Goal: Information Seeking & Learning: Learn about a topic

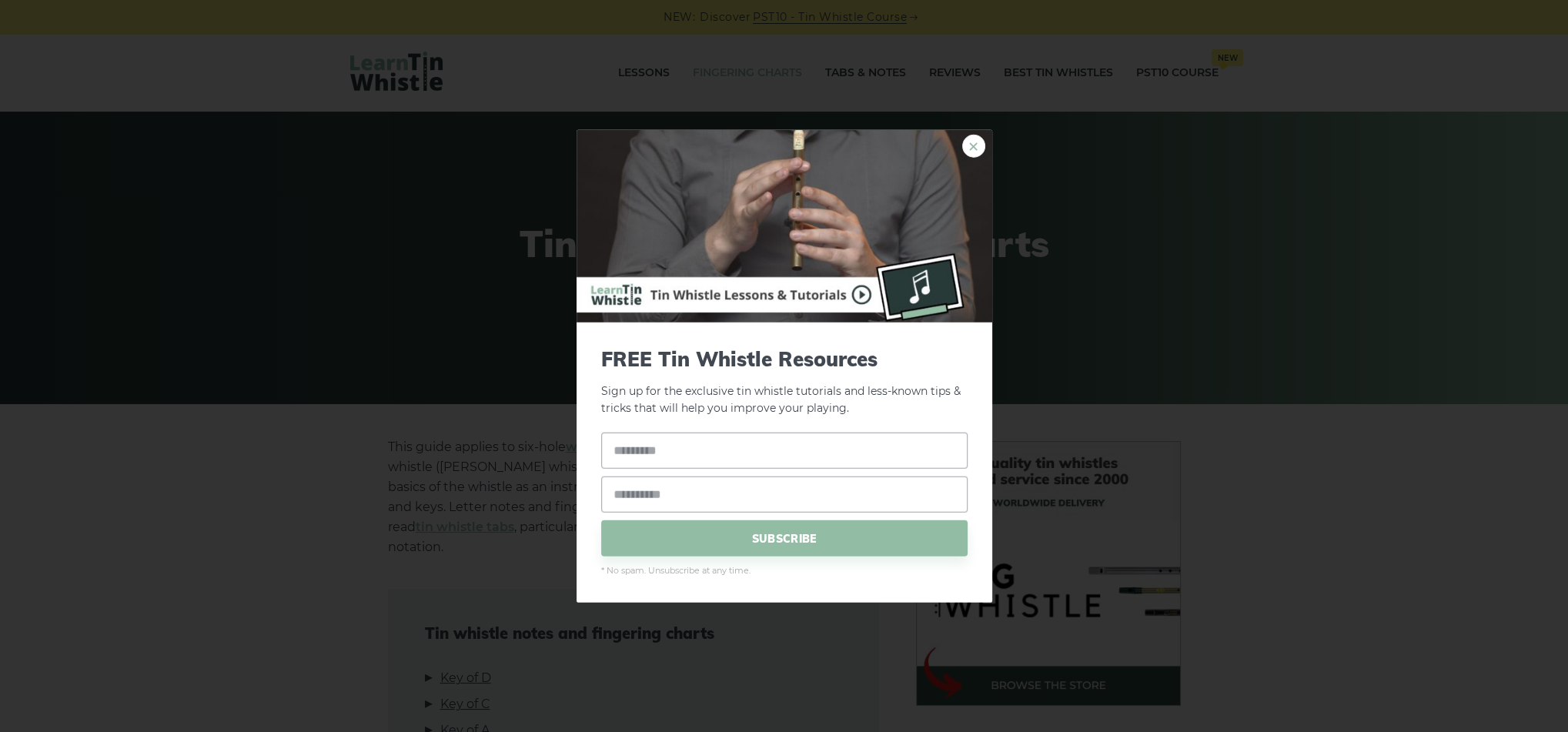
click at [973, 149] on link "×" at bounding box center [973, 145] width 23 height 23
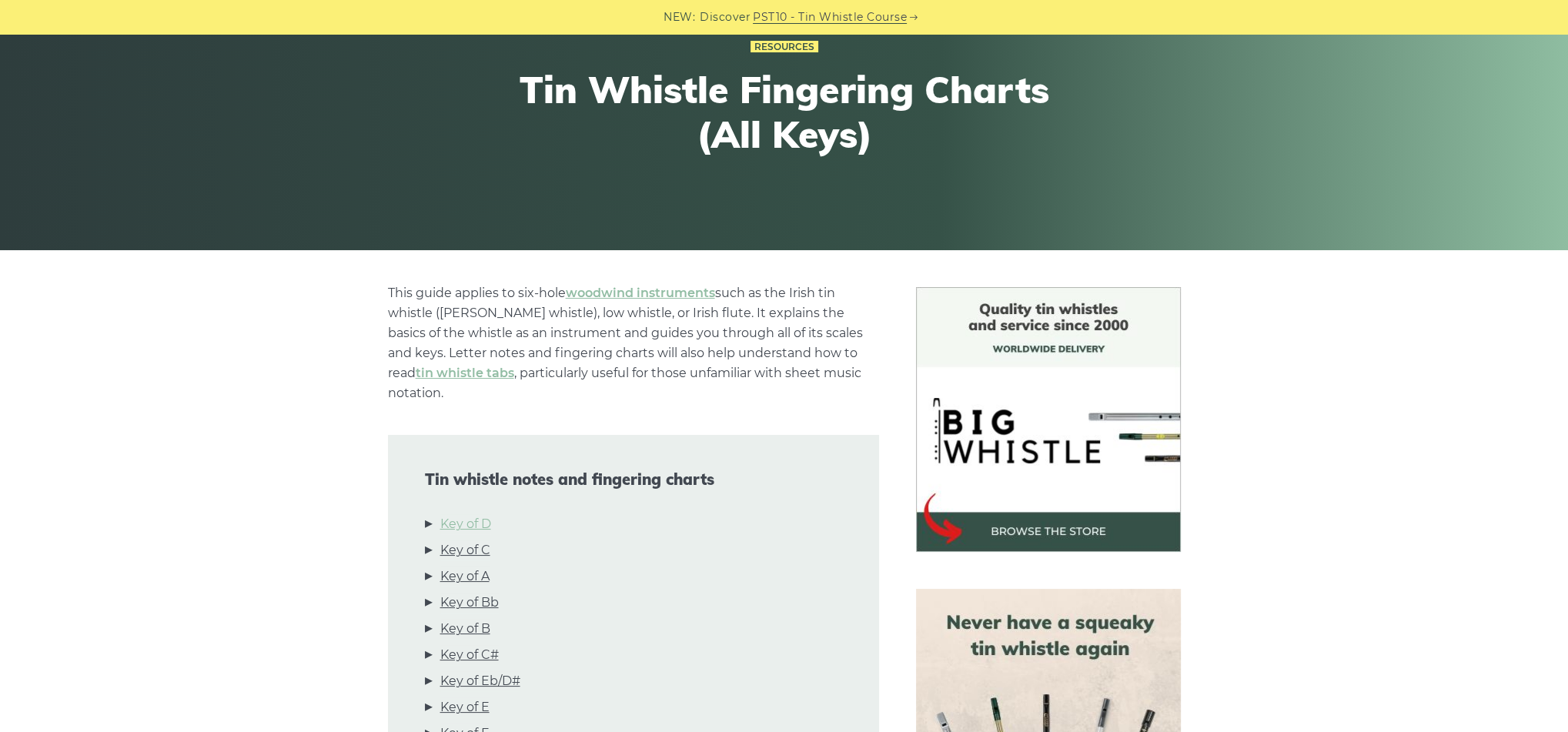
click at [462, 515] on link "Key of D" at bounding box center [466, 524] width 51 height 20
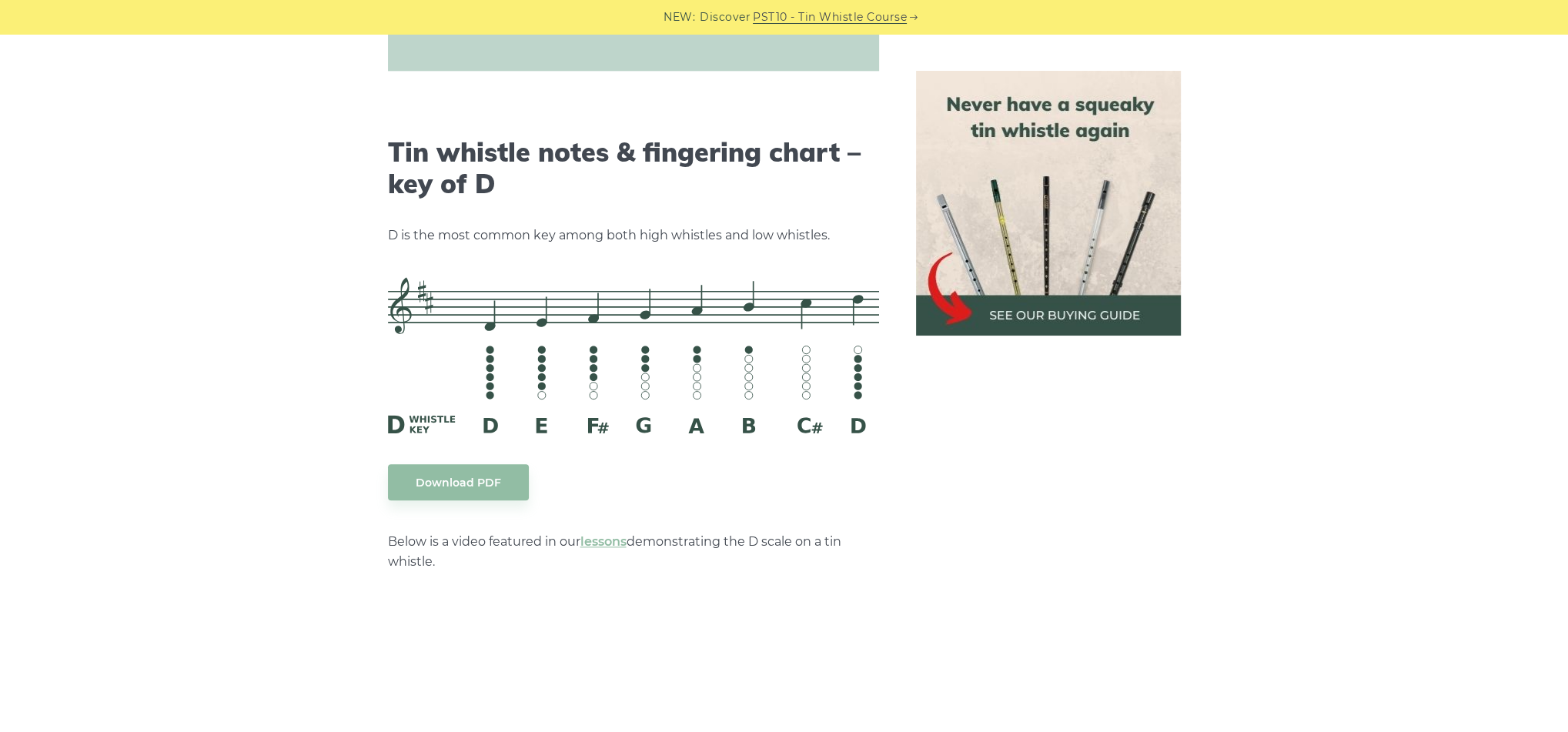
scroll to position [2398, 0]
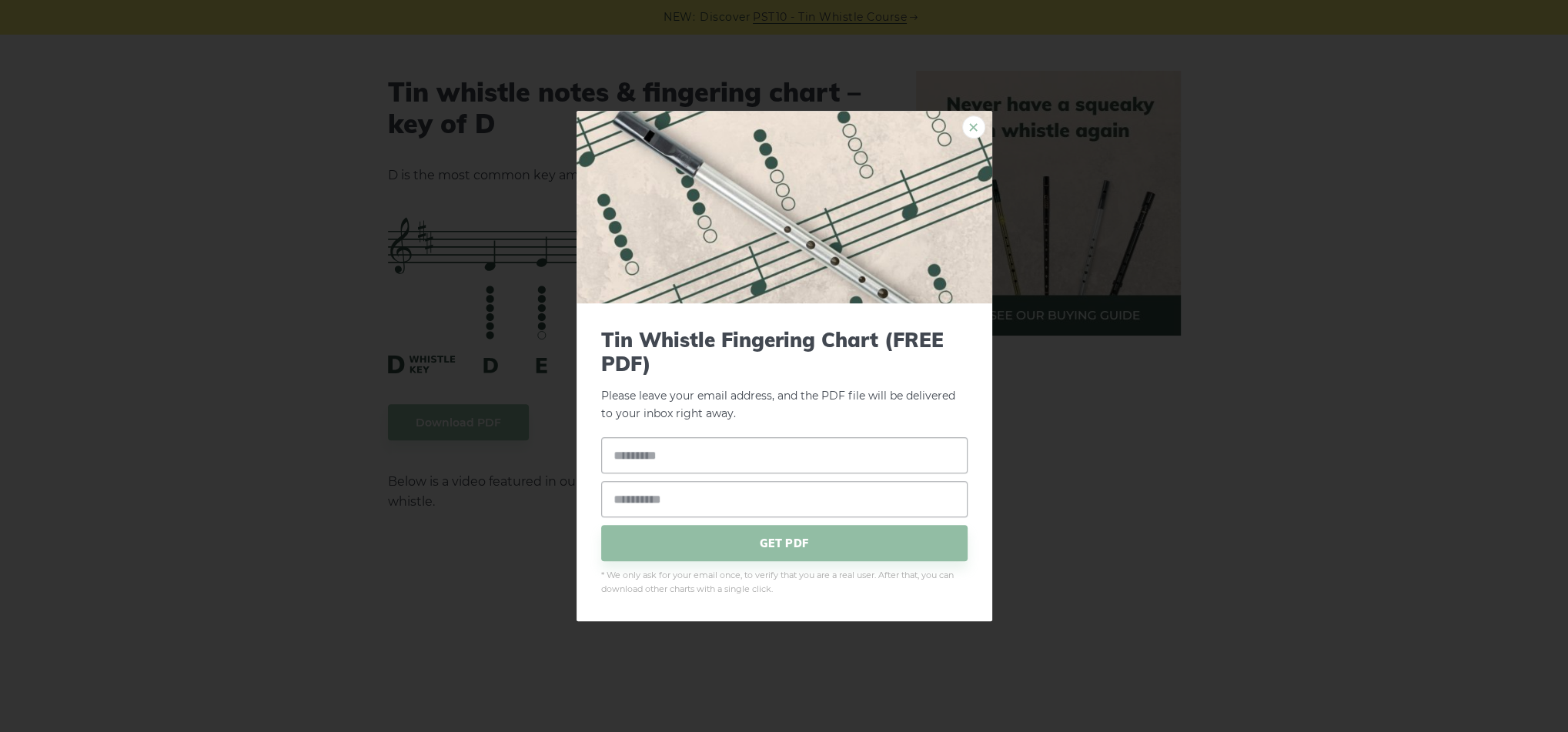
drag, startPoint x: 807, startPoint y: 221, endPoint x: 971, endPoint y: 123, distance: 191.0
click at [971, 123] on link "×" at bounding box center [973, 126] width 23 height 23
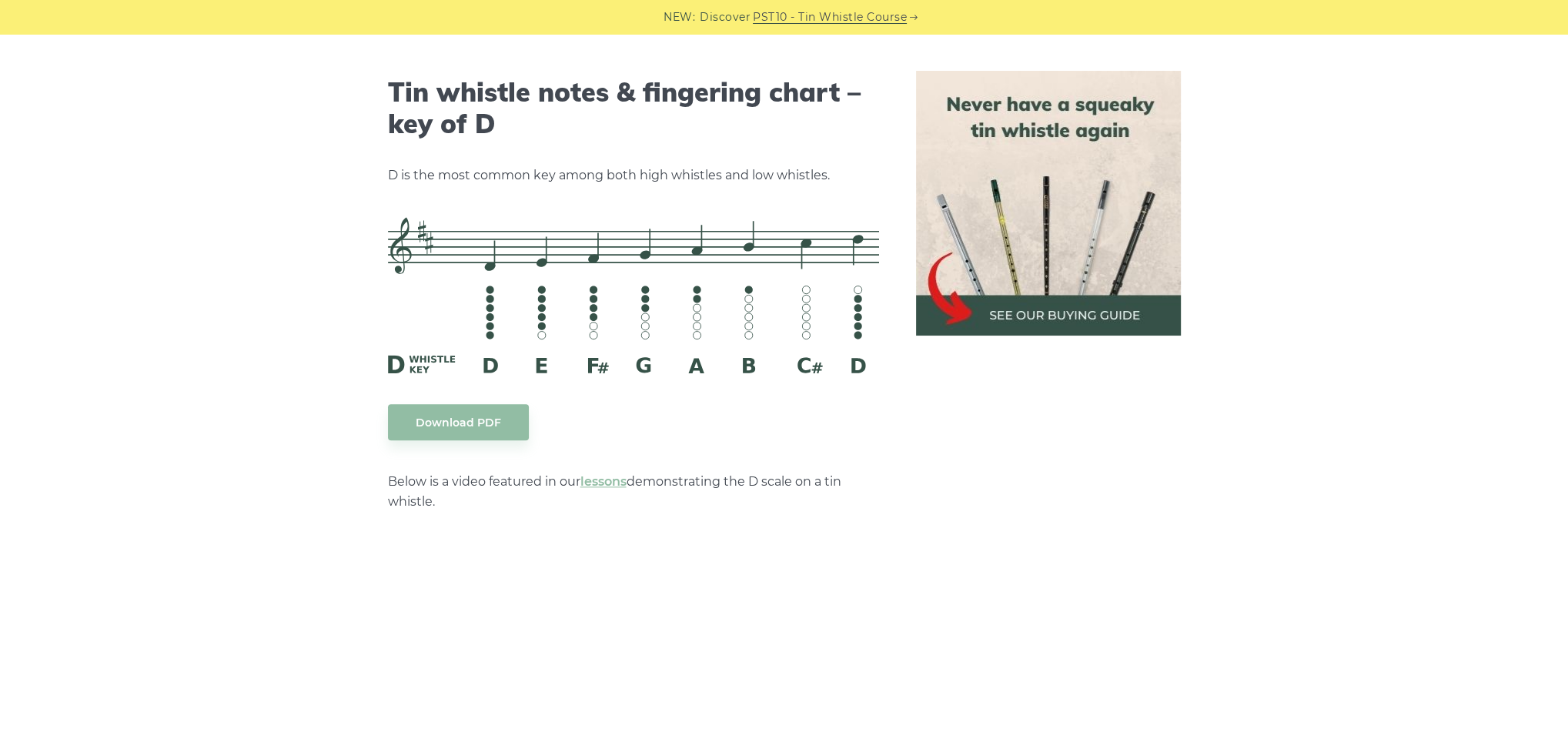
click at [1076, 238] on img at bounding box center [1048, 203] width 265 height 265
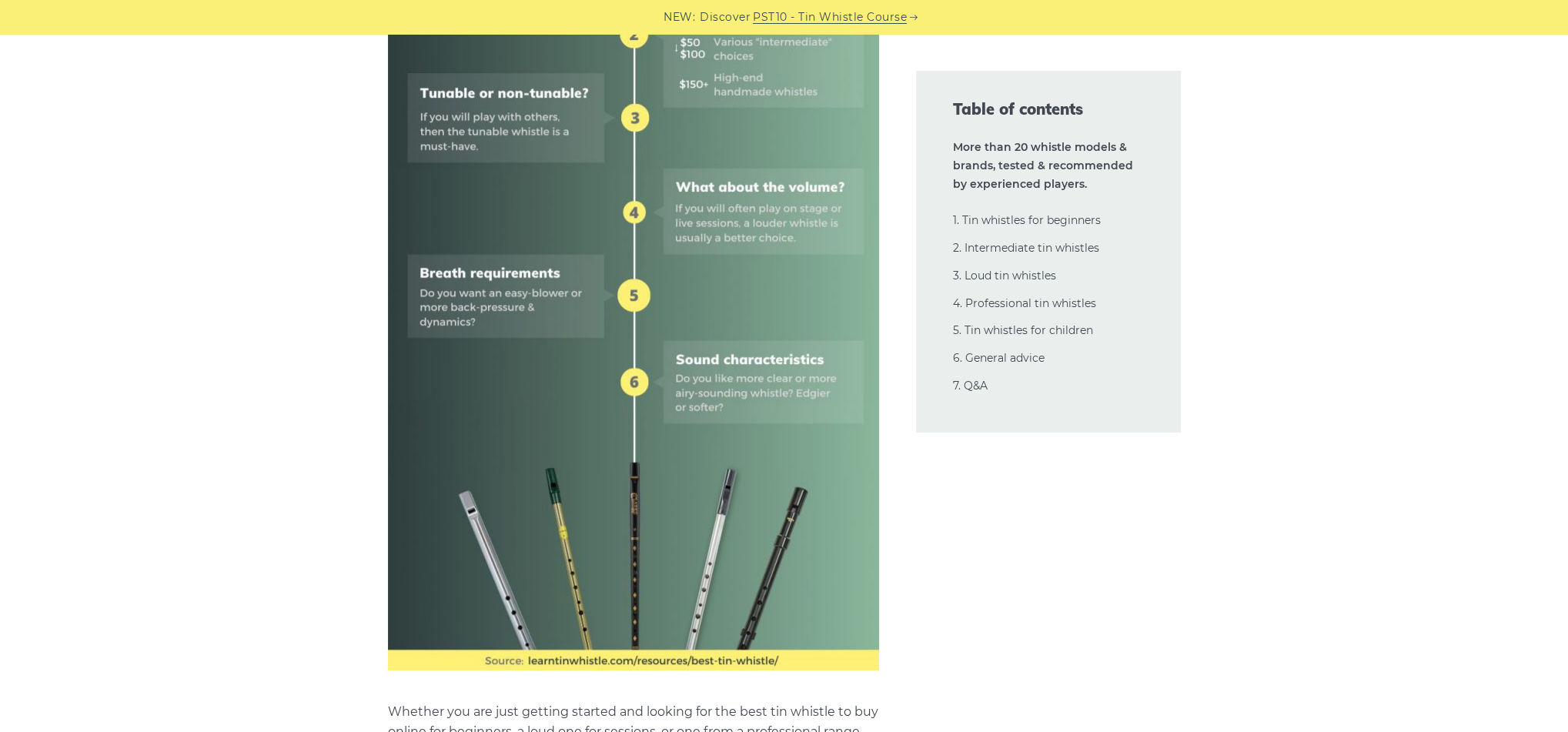
scroll to position [922, 0]
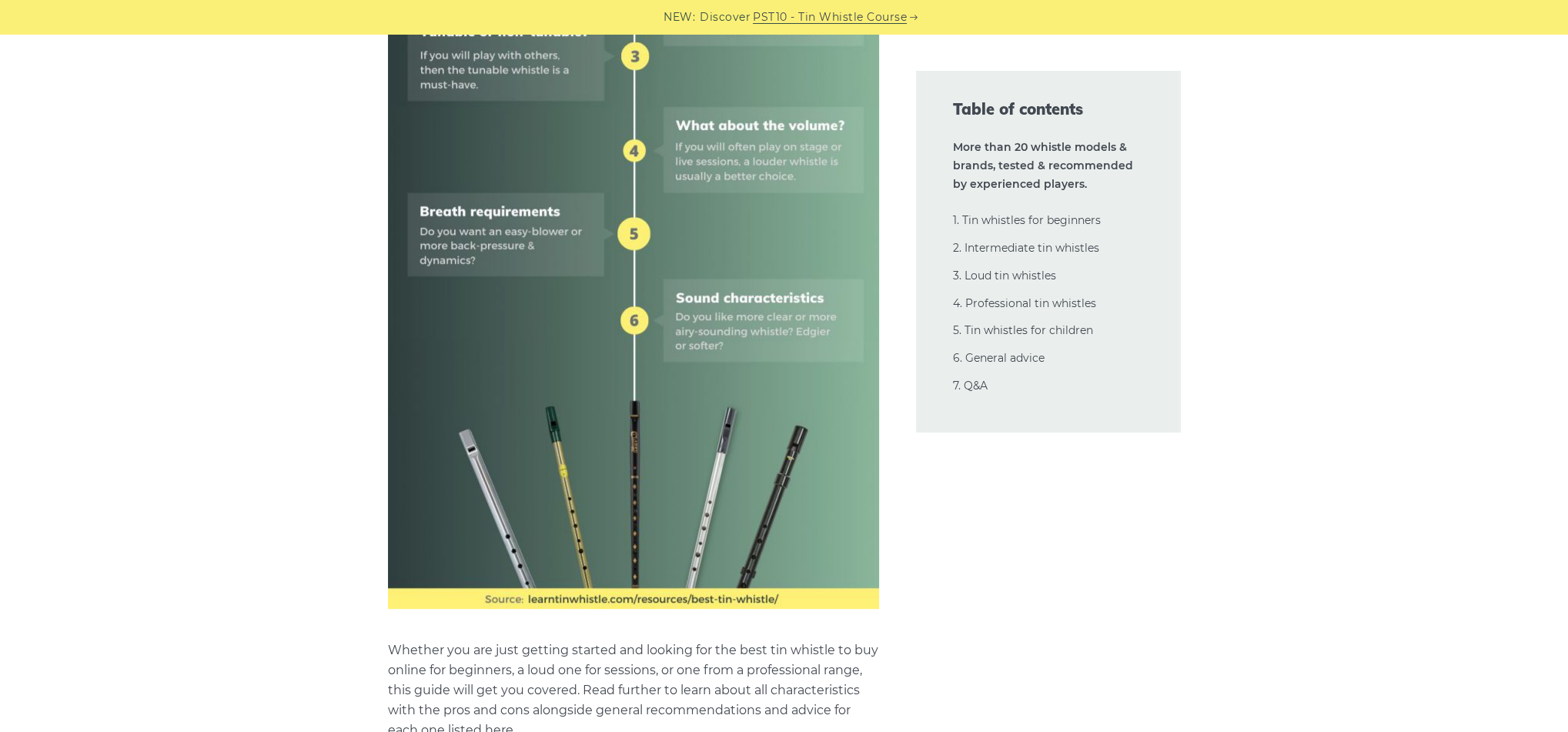
click at [638, 685] on p "Whether you are just getting started and looking for the best tin whistle to bu…" at bounding box center [633, 690] width 491 height 100
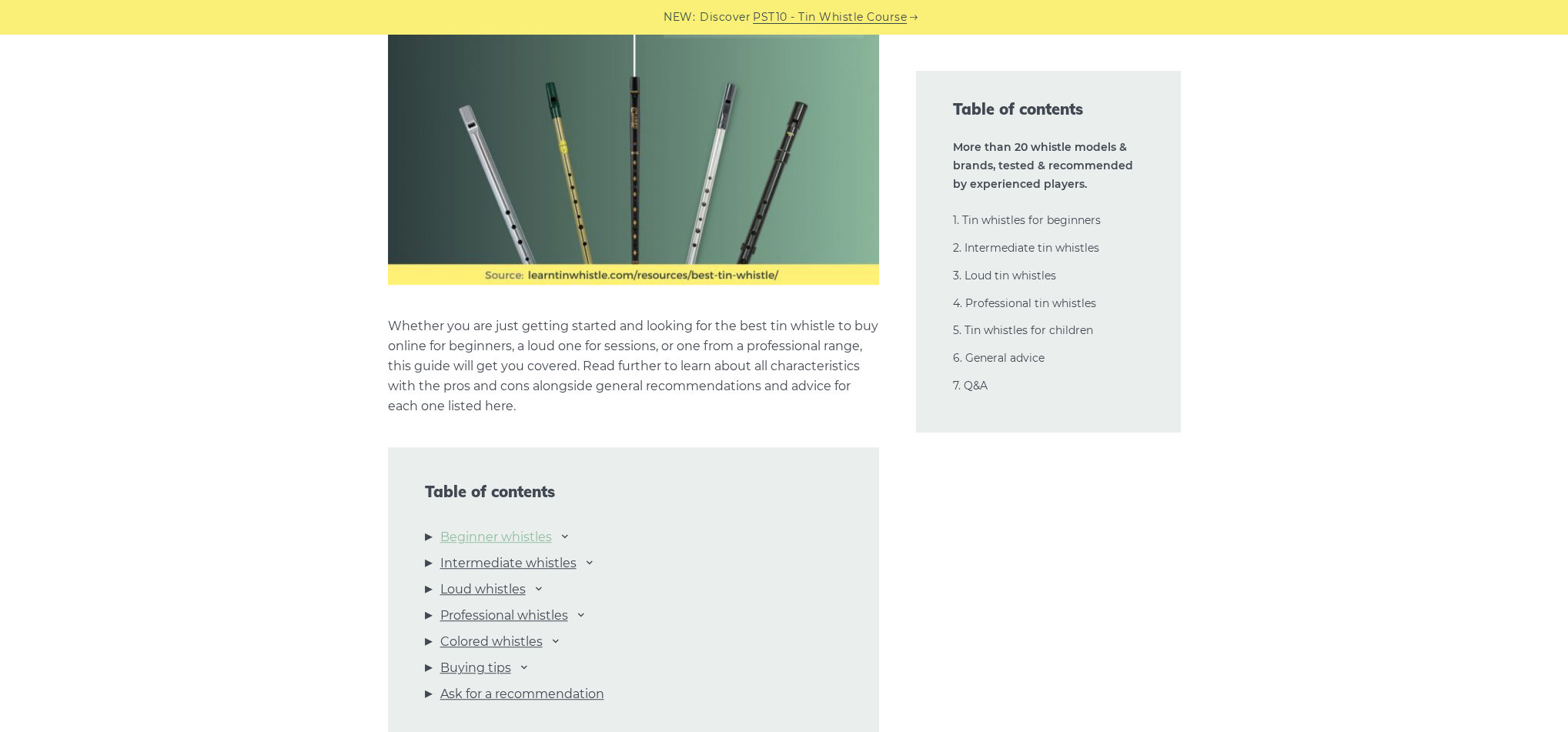
click at [552, 541] on link "Beginner whistles" at bounding box center [496, 537] width 111 height 20
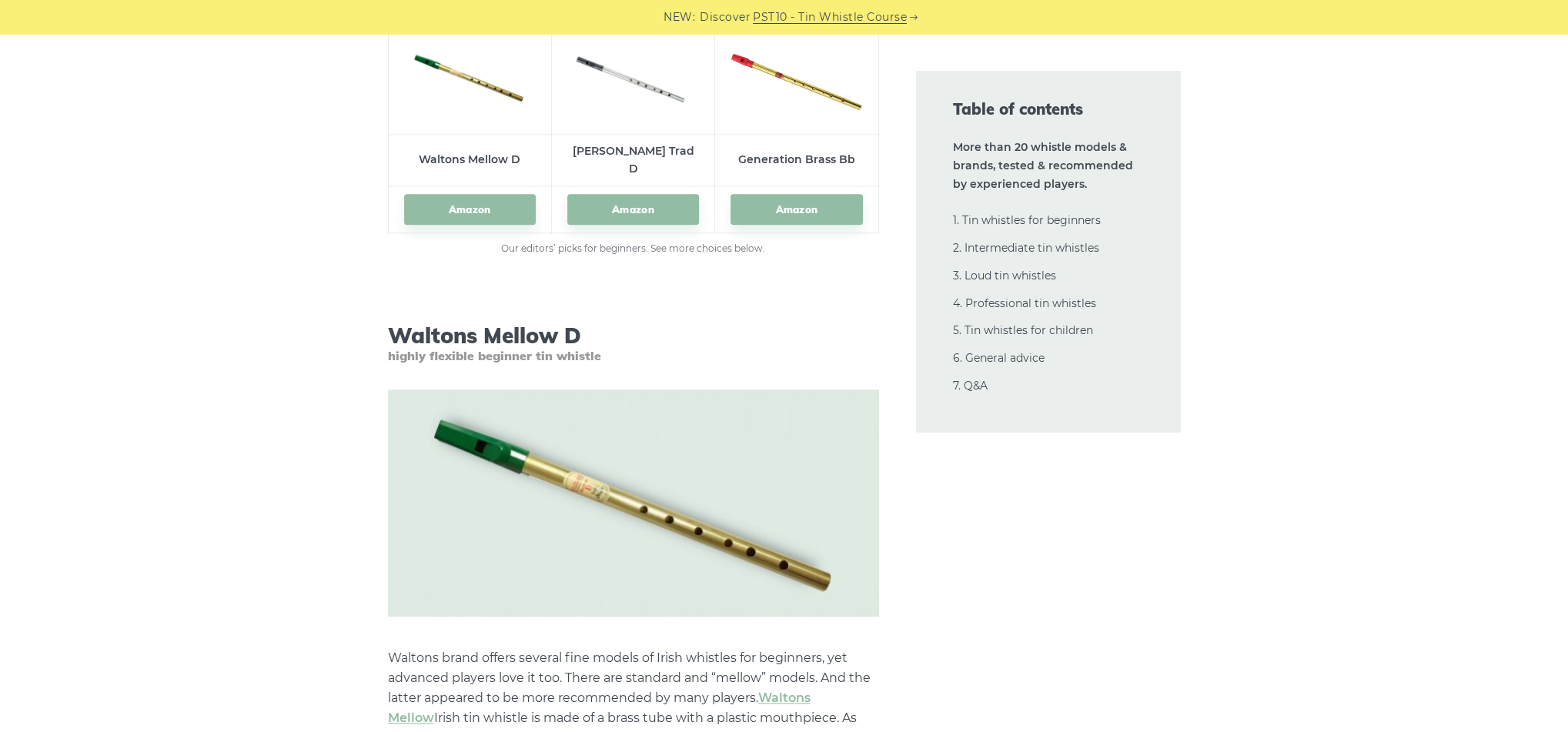
scroll to position [2367, 0]
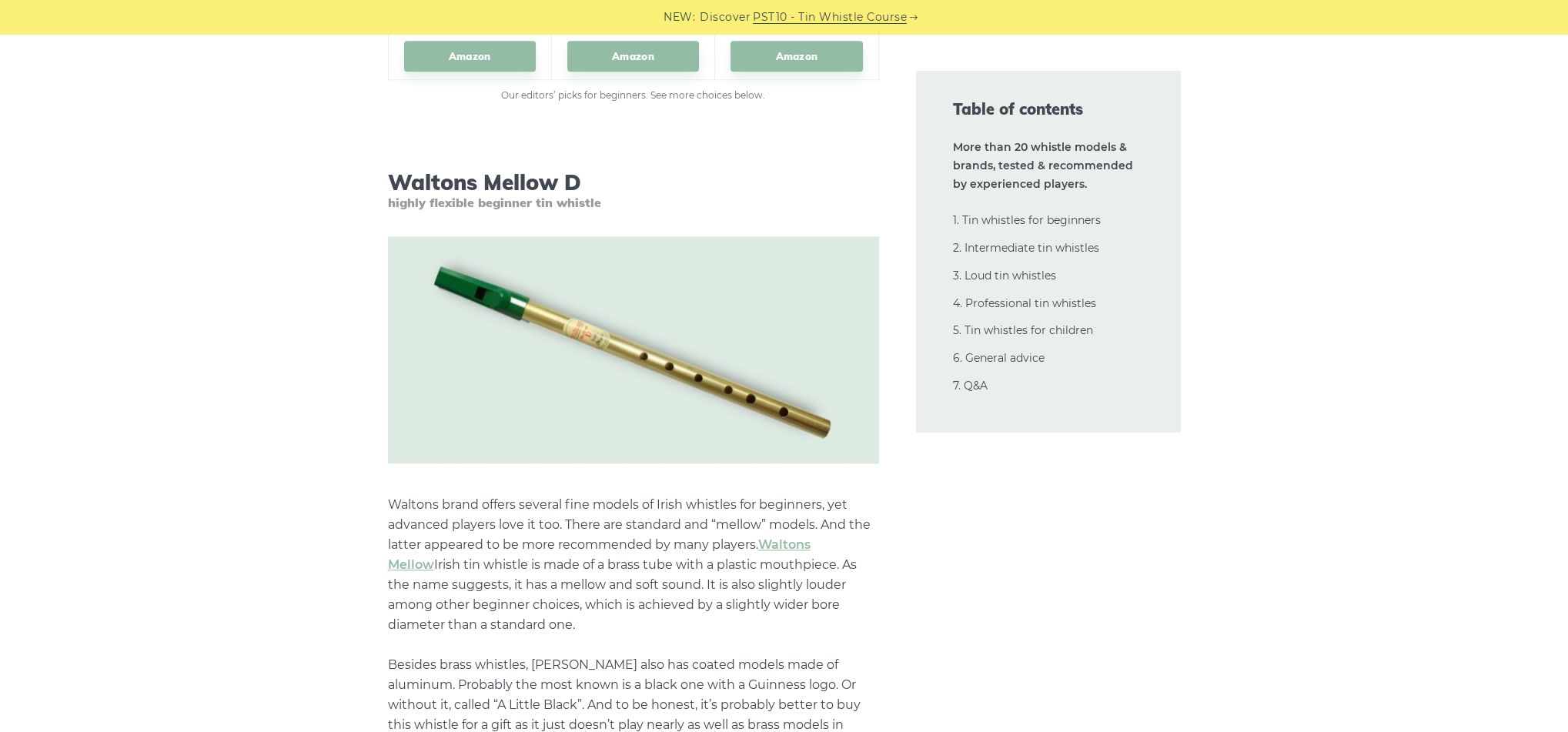
scroll to position [2519, 0]
click at [555, 583] on p "Waltons brand offers several fine models of Irish whistles for beginners, yet a…" at bounding box center [633, 624] width 491 height 260
click at [637, 643] on p "Waltons brand offers several fine models of Irish whistles for beginners, yet a…" at bounding box center [633, 624] width 491 height 260
click at [729, 648] on p "Waltons brand offers several fine models of Irish whistles for beginners, yet a…" at bounding box center [633, 624] width 491 height 260
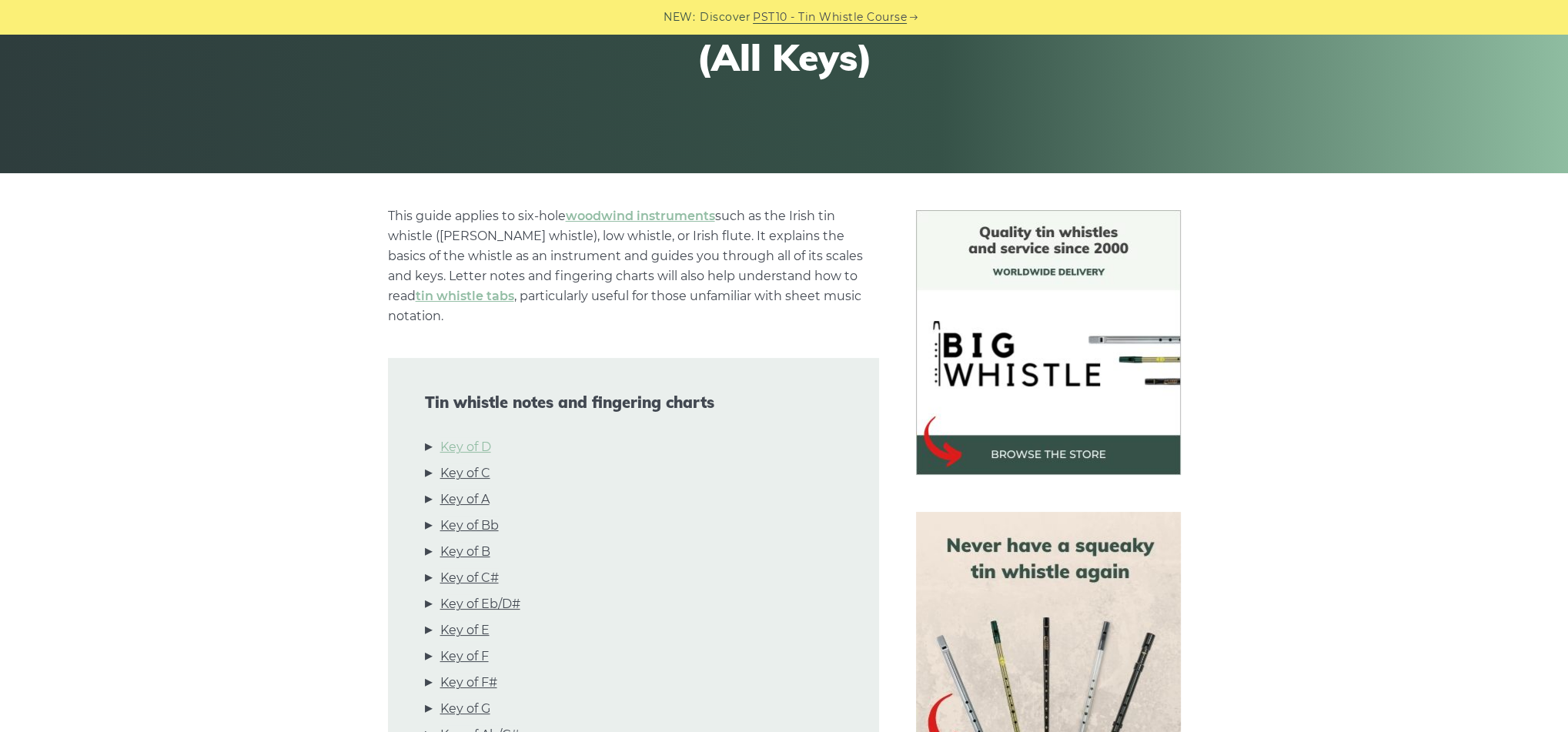
click at [470, 437] on link "Key of D" at bounding box center [466, 447] width 51 height 20
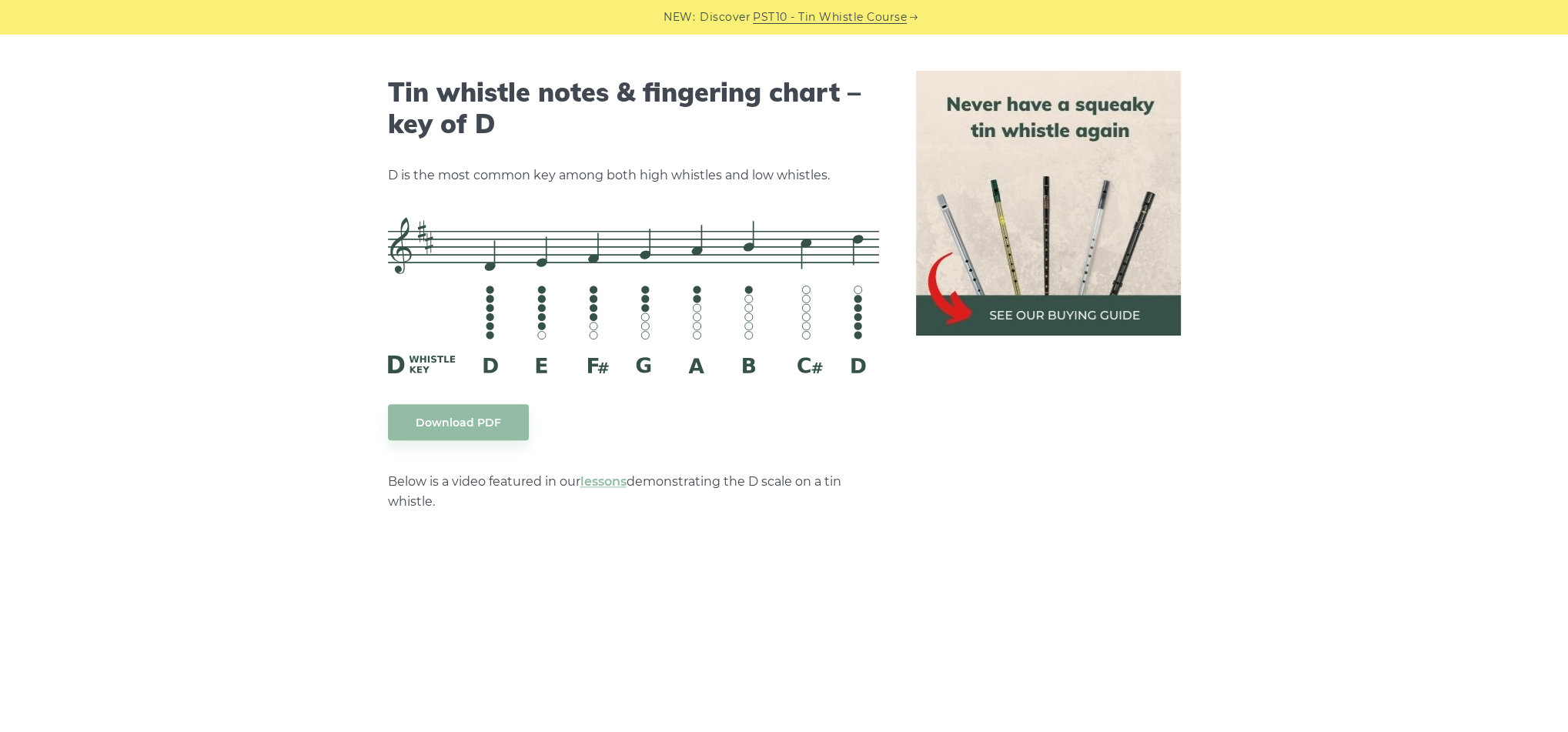
scroll to position [2817, 0]
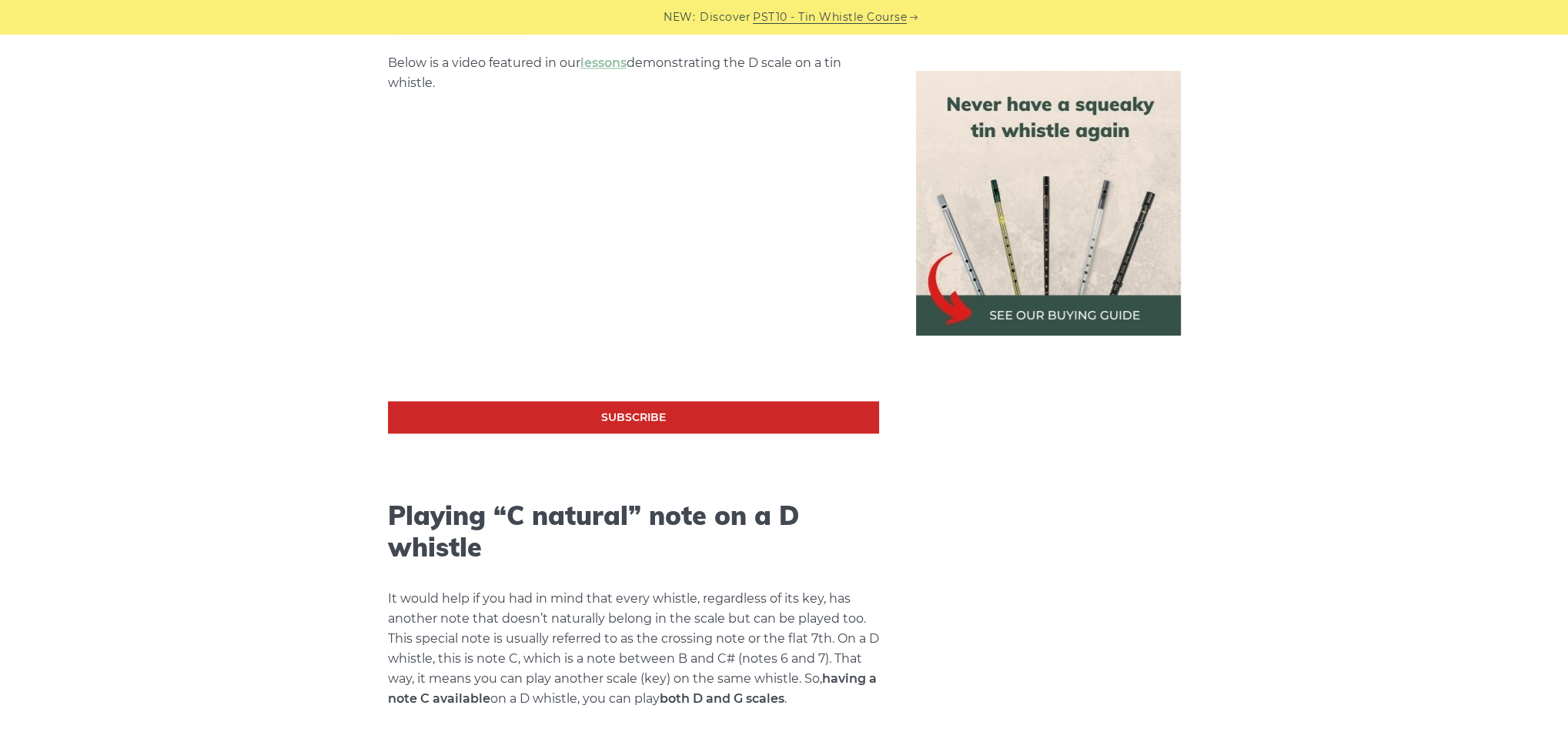
click at [663, 677] on p "It would help if you had in mind that every whistle, regardless of its key, has…" at bounding box center [633, 689] width 491 height 200
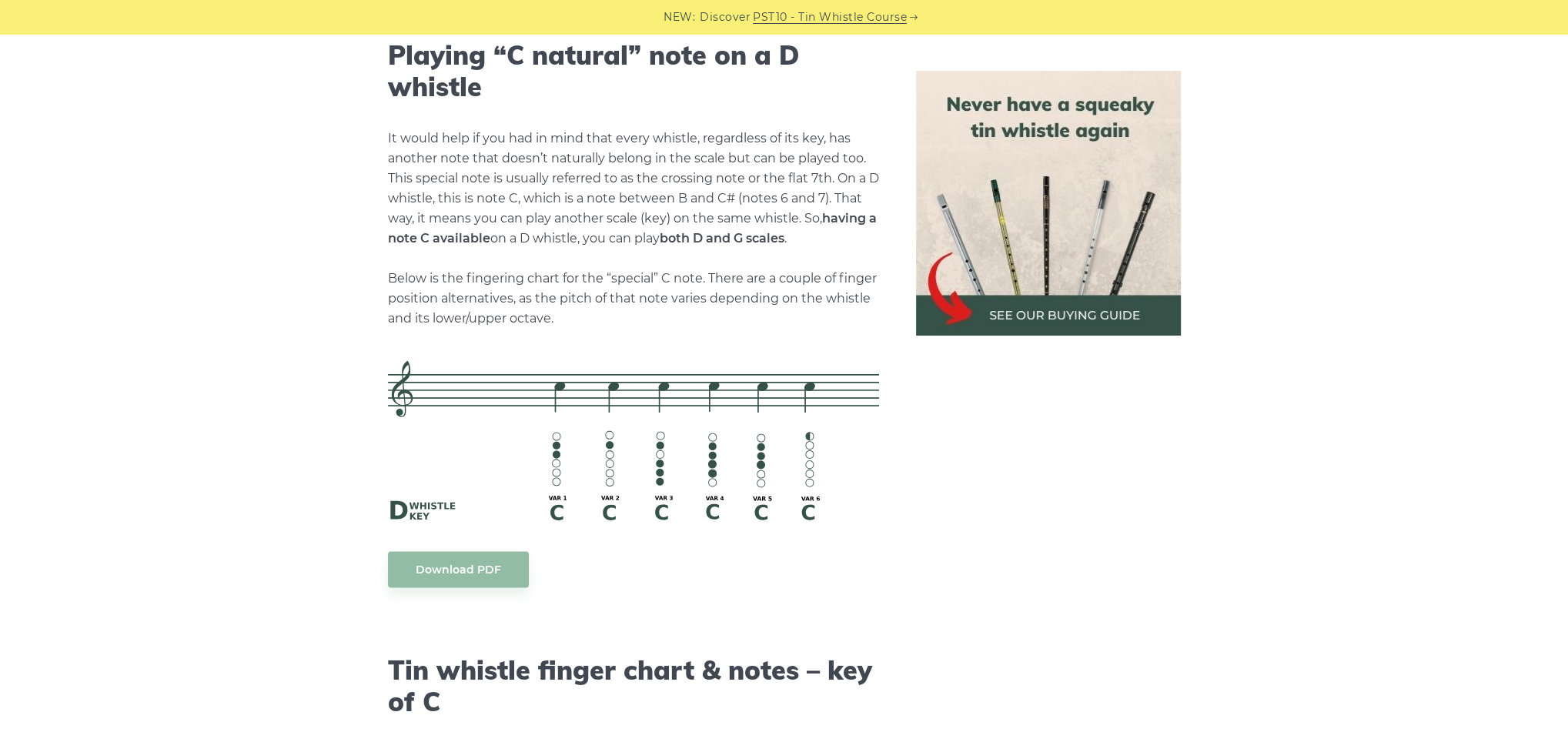
scroll to position [3278, 0]
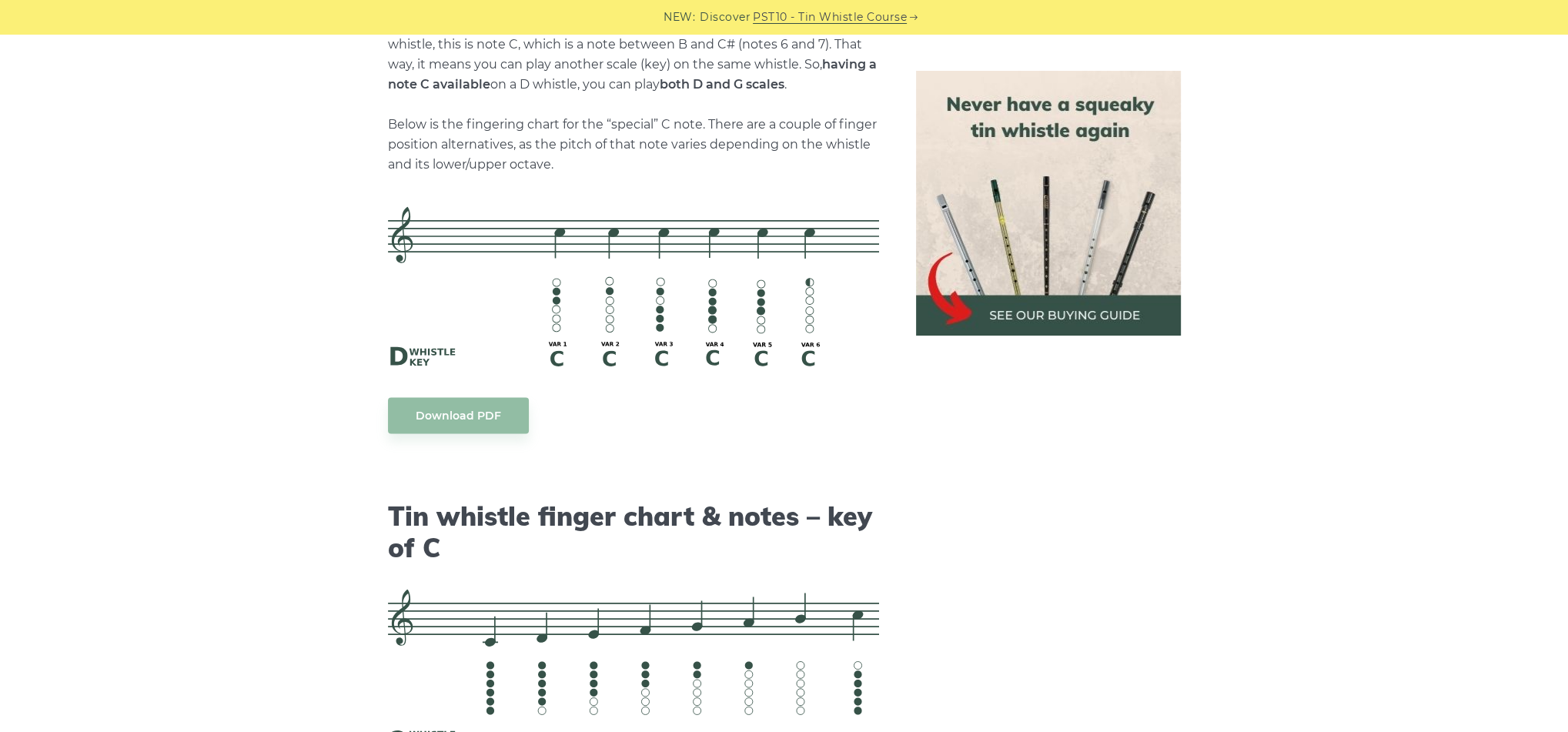
click at [688, 125] on p "It would help if you had in mind that every whistle, regardless of its key, has…" at bounding box center [633, 74] width 491 height 200
click at [480, 134] on p "It would help if you had in mind that every whistle, regardless of its key, has…" at bounding box center [633, 74] width 491 height 200
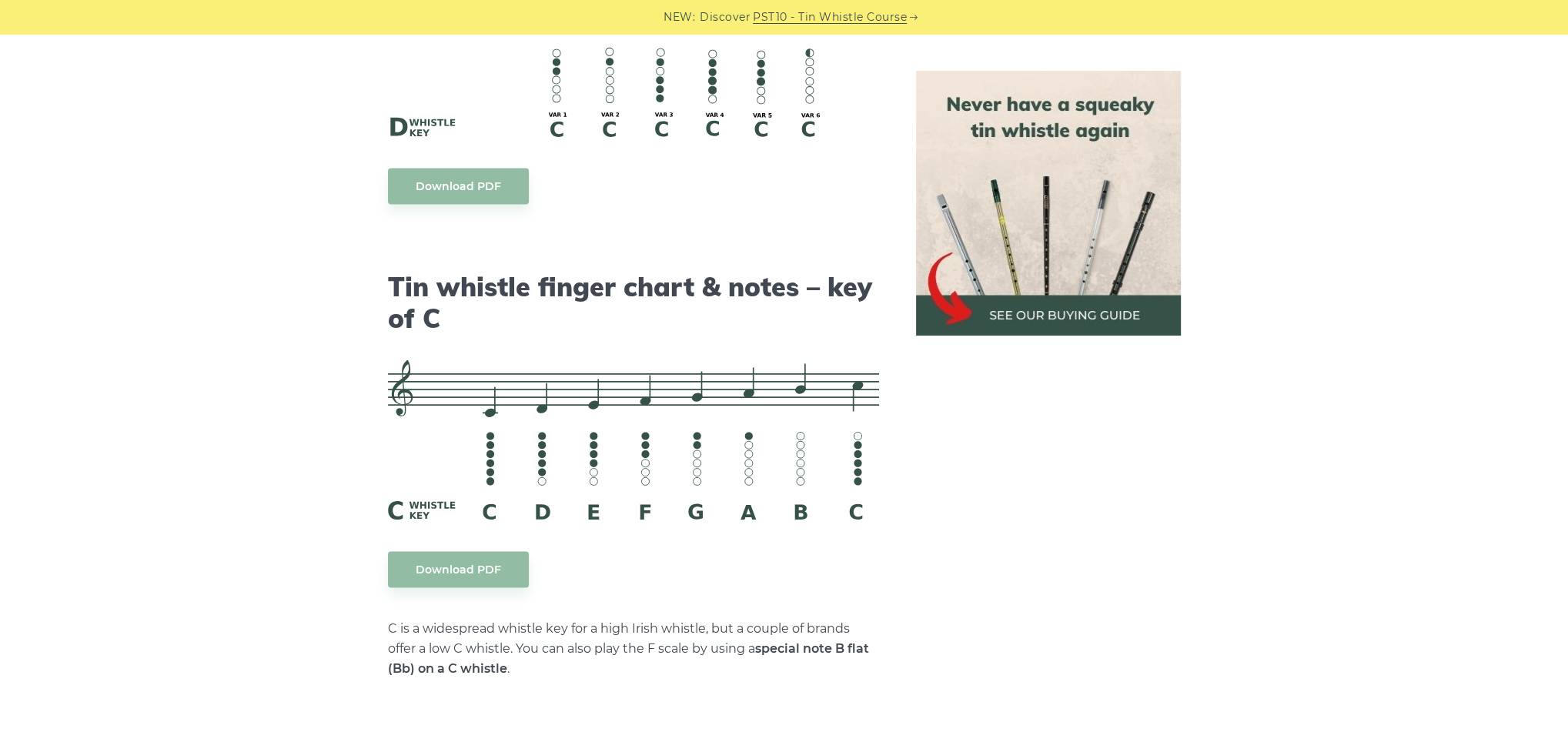
scroll to position [3662, 0]
click at [623, 624] on p "C is a widespread whistle key for a high Irish whistle, but a couple of brands …" at bounding box center [633, 647] width 491 height 60
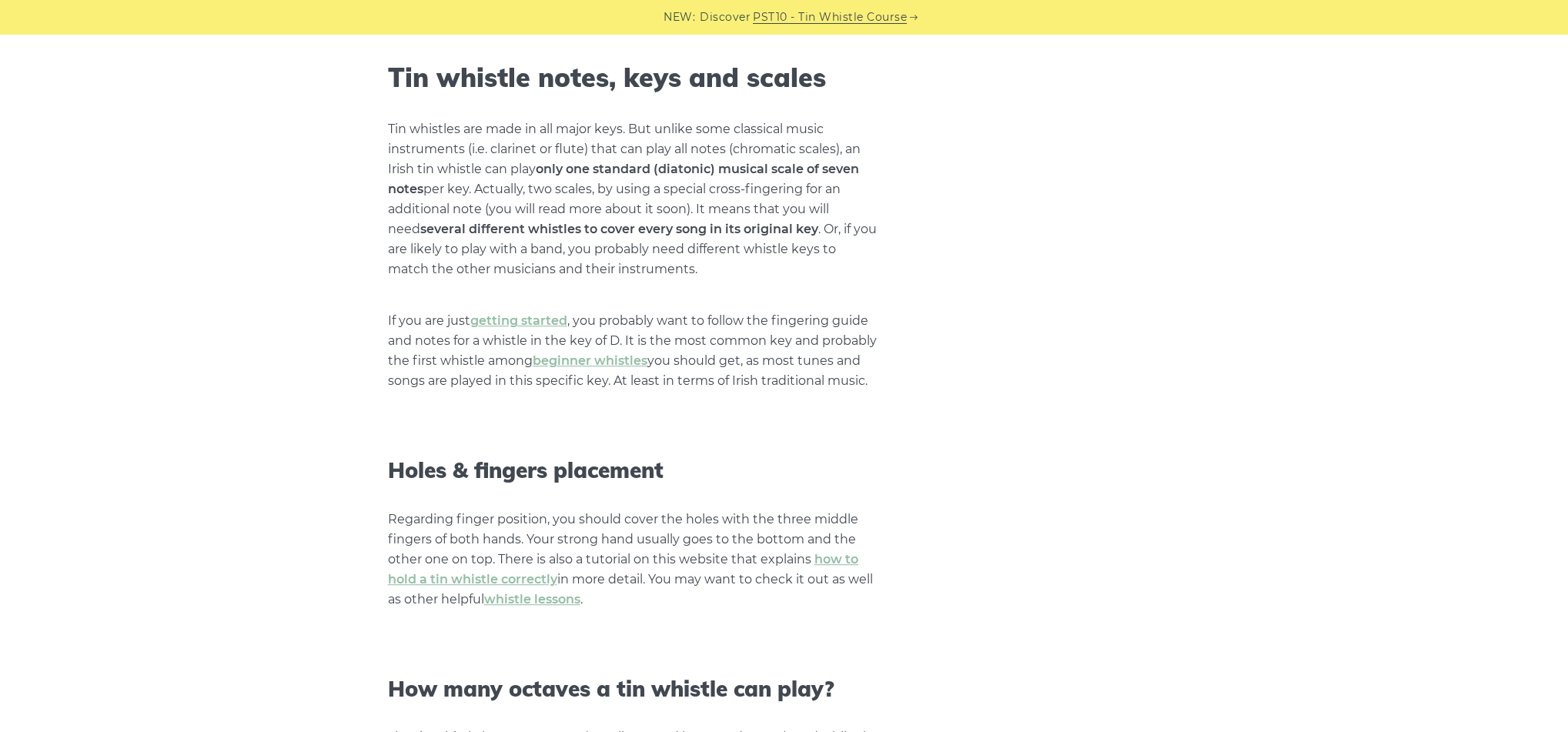
scroll to position [0, 0]
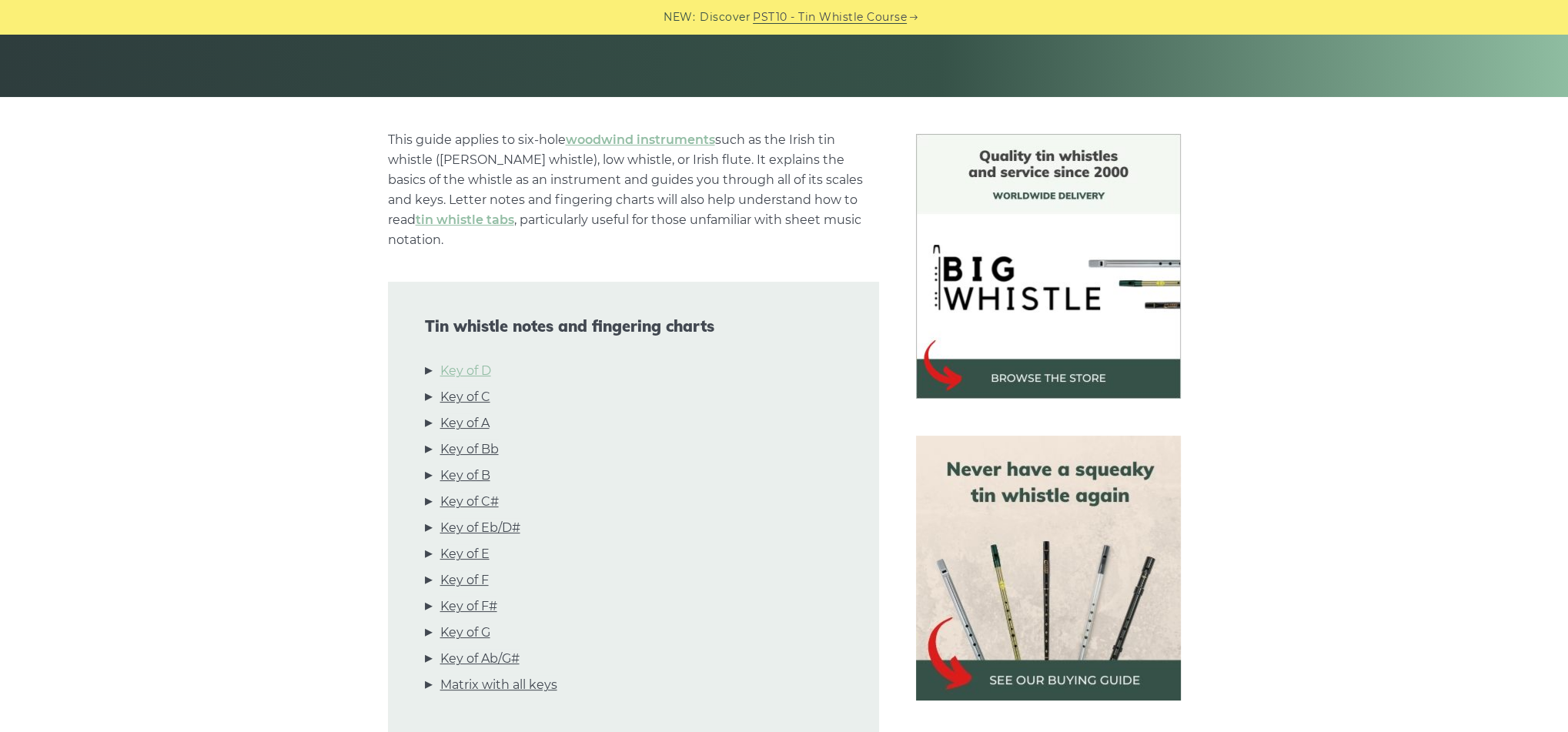
click at [456, 361] on link "Key of D" at bounding box center [466, 371] width 51 height 20
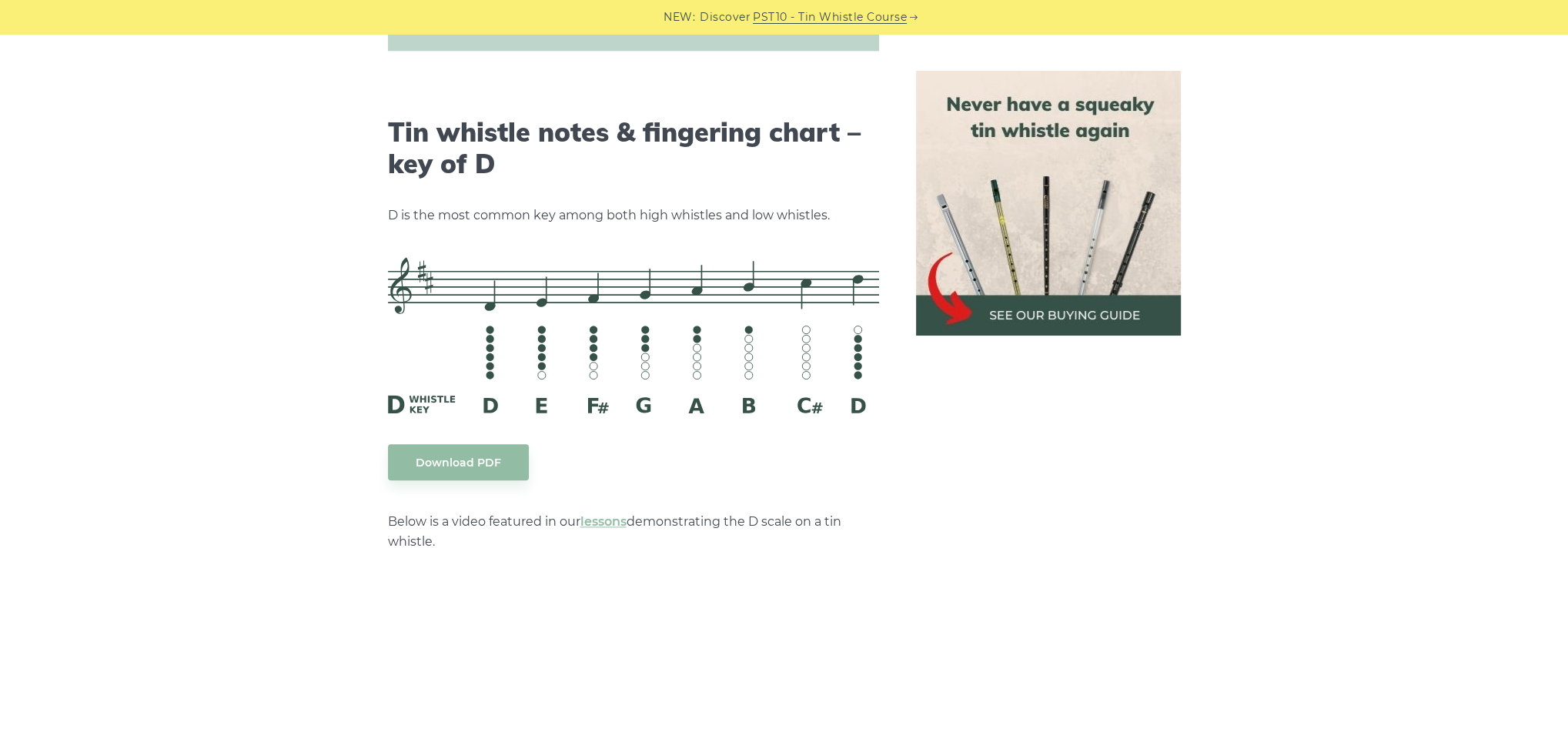
scroll to position [2398, 0]
